Goal: Task Accomplishment & Management: Manage account settings

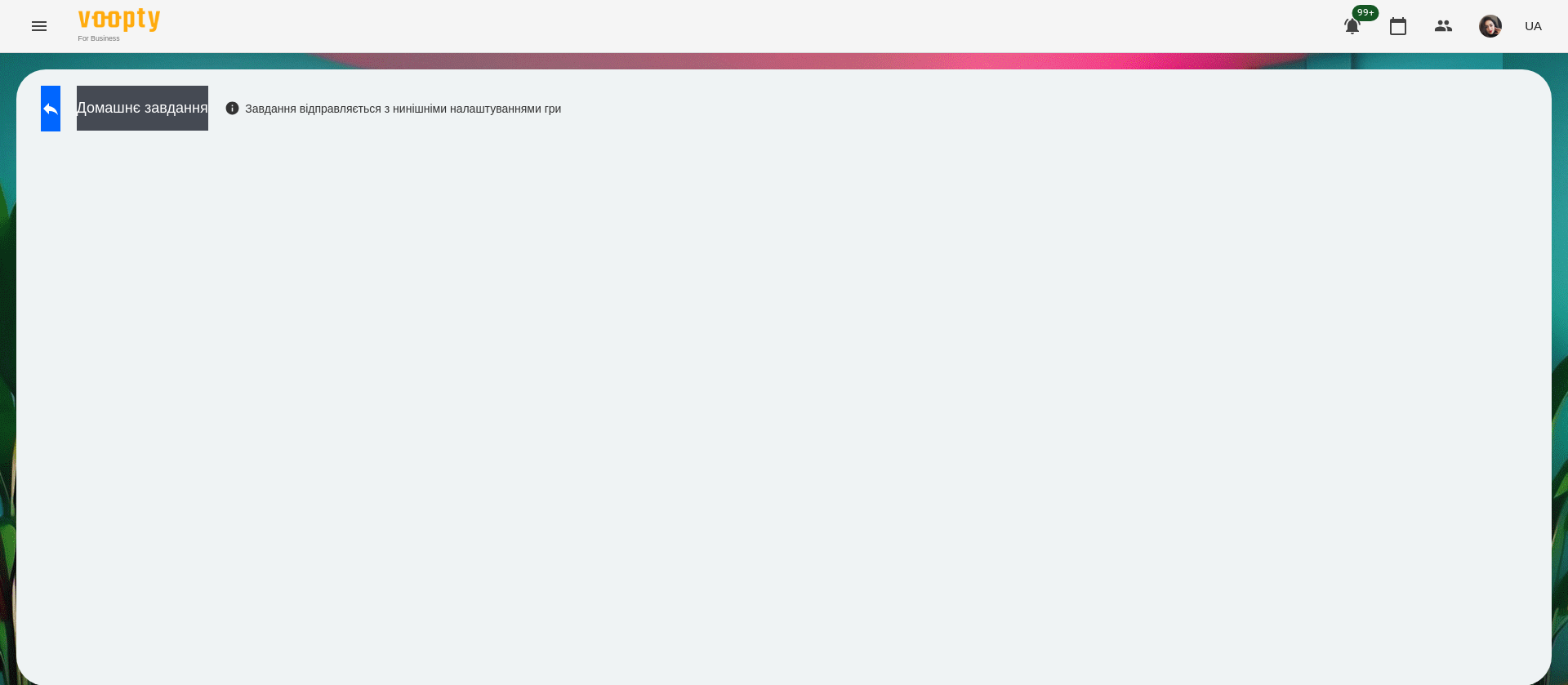
scroll to position [1, 0]
click at [60, 114] on button at bounding box center [51, 108] width 19 height 45
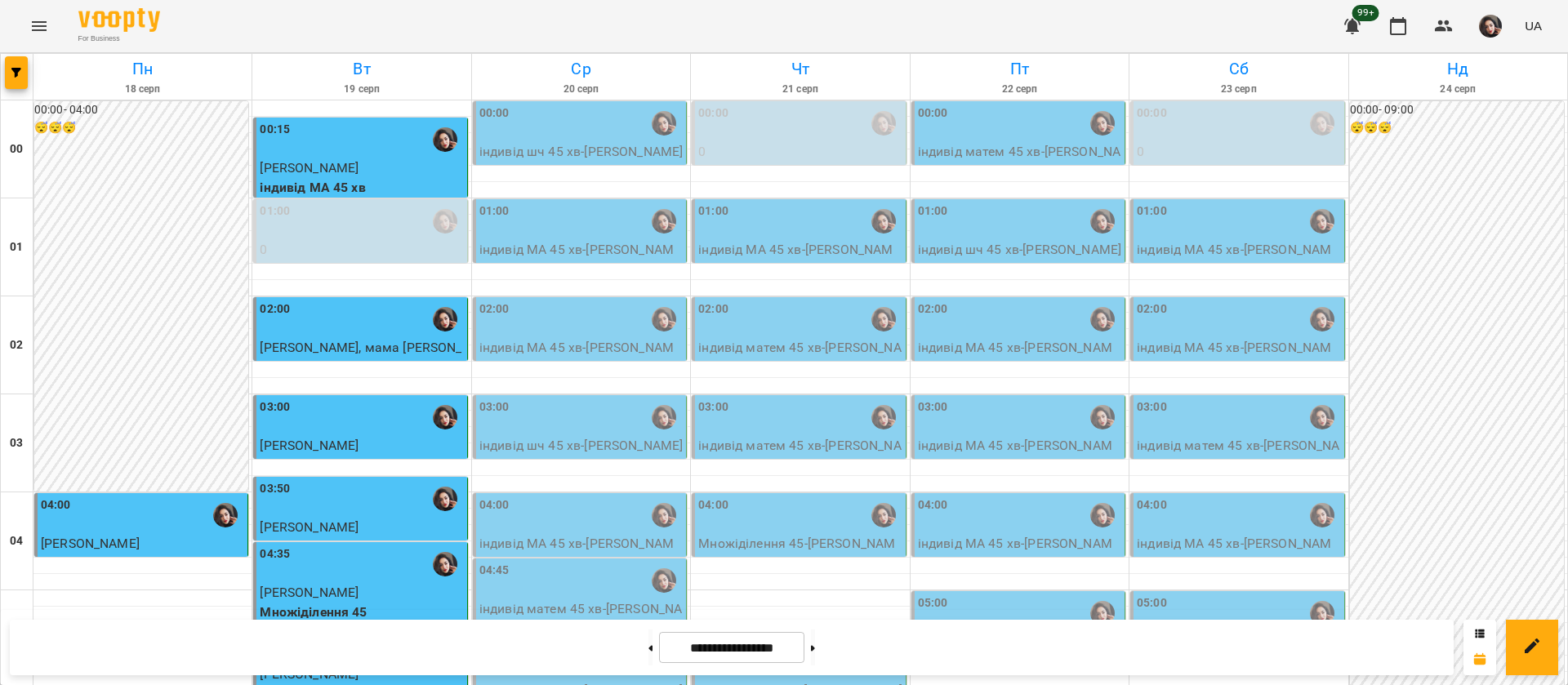
click at [555, 135] on div "00:00" at bounding box center [581, 123] width 204 height 38
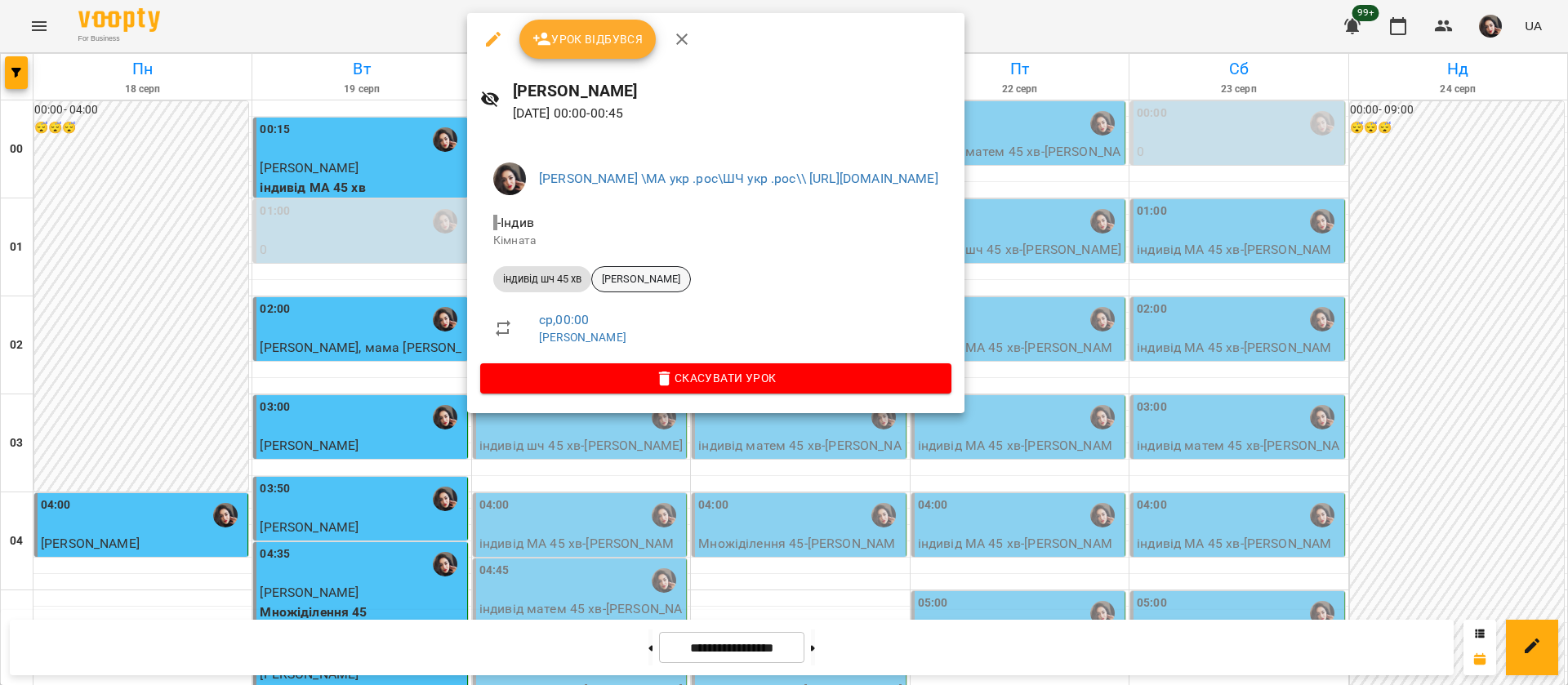
click at [621, 282] on span "Malachi Yaremko" at bounding box center [641, 279] width 98 height 15
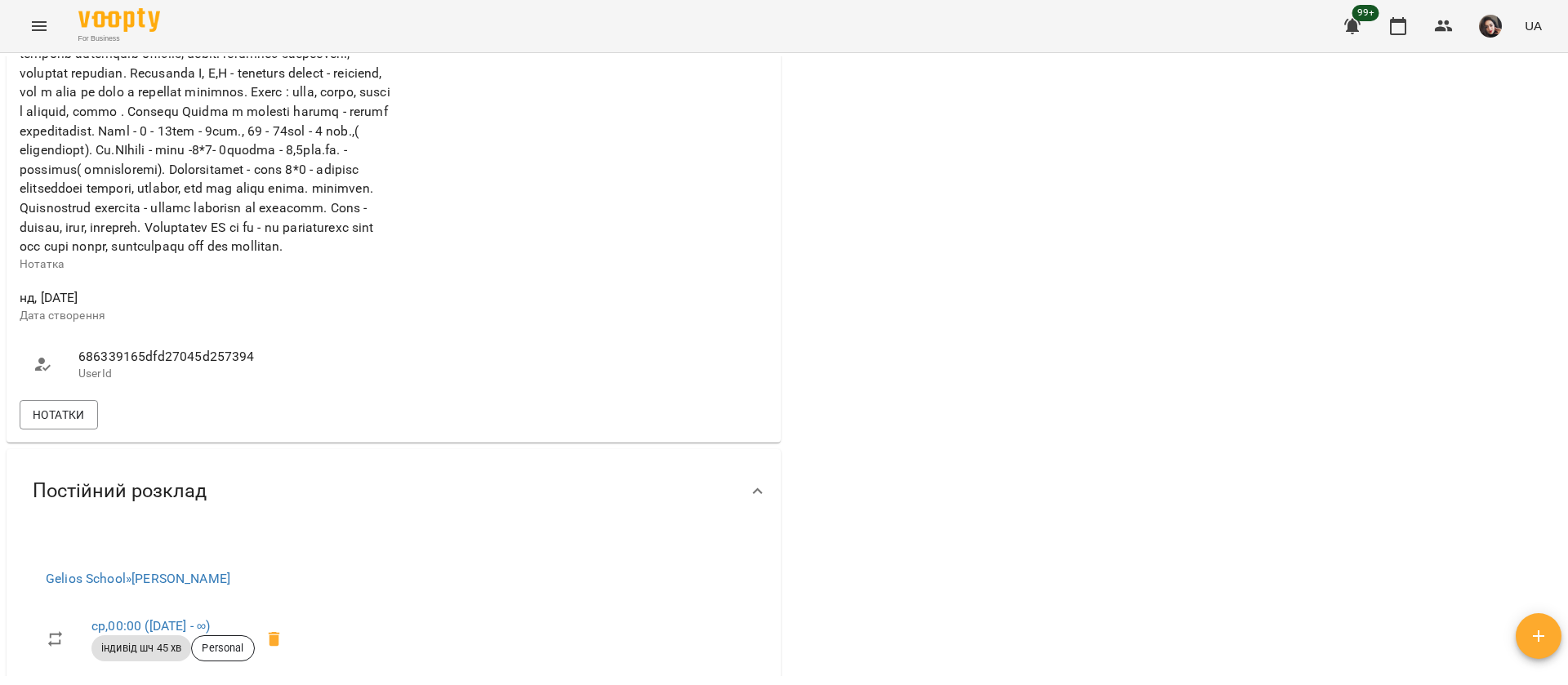
scroll to position [858, 0]
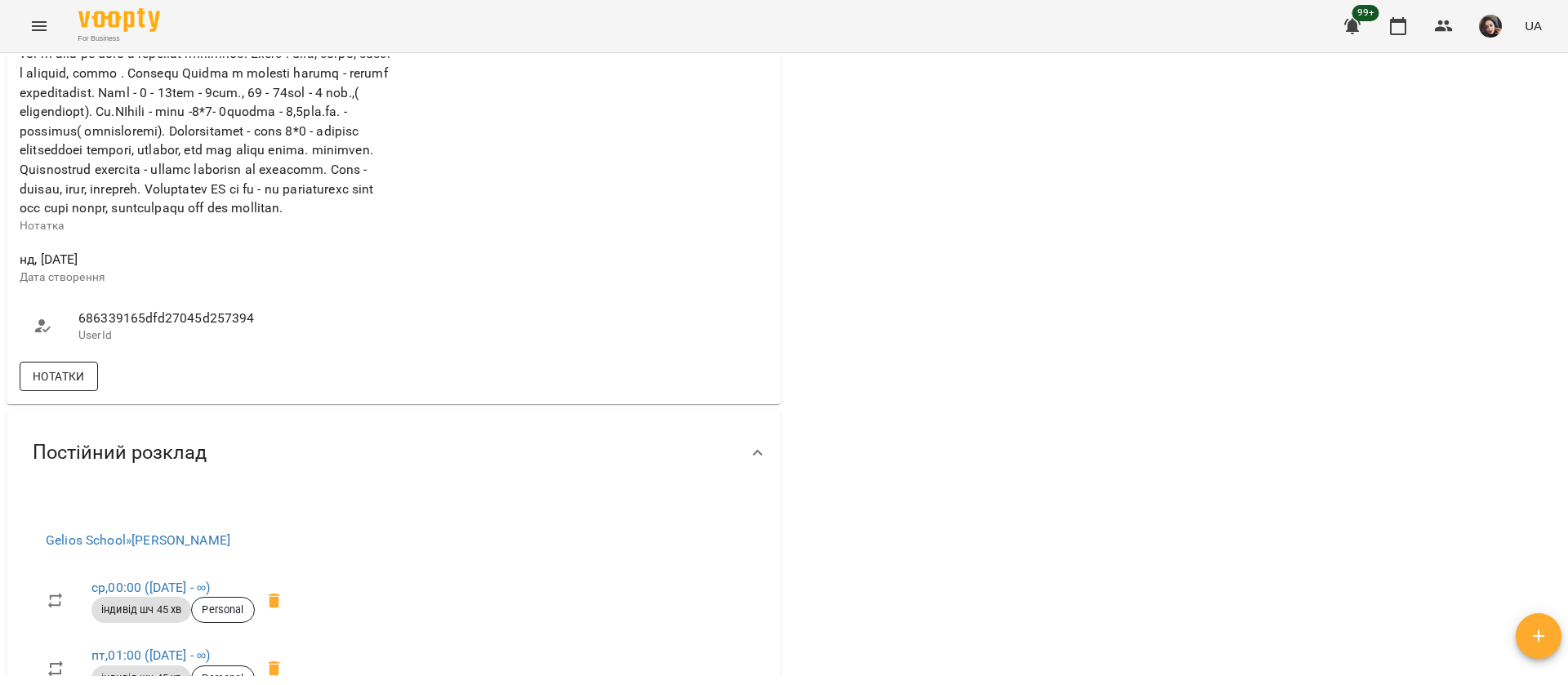
click at [69, 386] on span "Нотатки" at bounding box center [59, 377] width 52 height 19
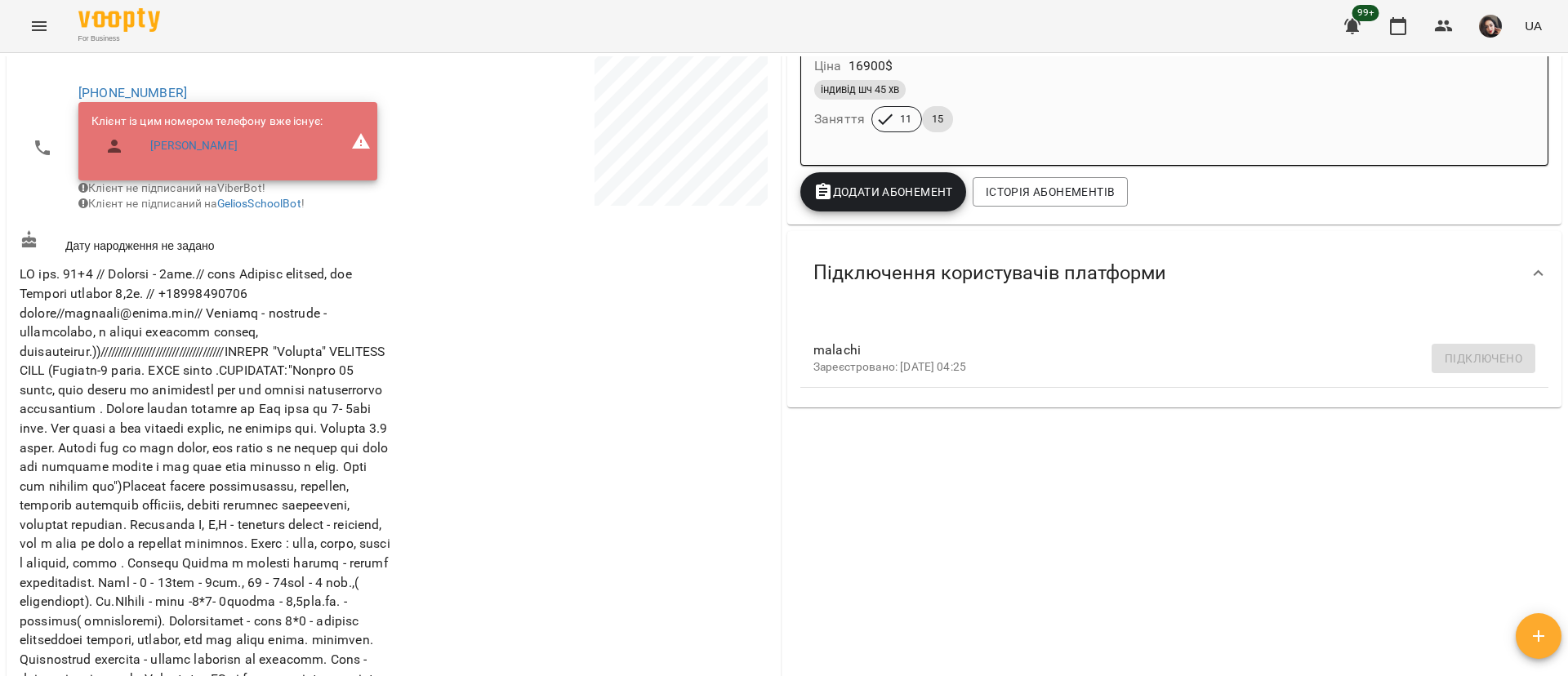
scroll to position [0, 0]
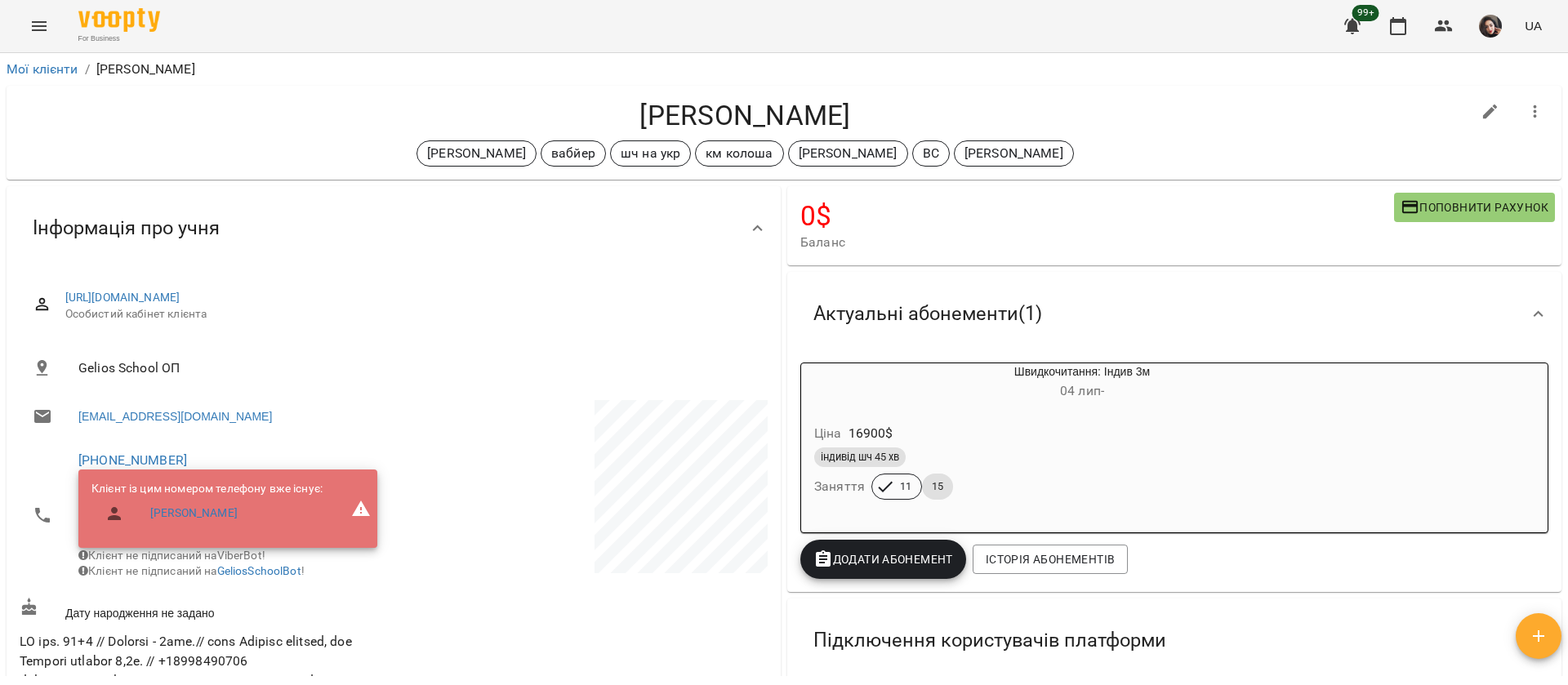
drag, startPoint x: 624, startPoint y: 107, endPoint x: 852, endPoint y: 94, distance: 228.4
click at [852, 94] on div "Malachi Yaremko Дащенко Анна вабйер шч на укр км колоша Катерина Колоша ВС Іщен…" at bounding box center [784, 133] width 1555 height 94
copy h4 "Malachi Yaremko"
